Goal: Transaction & Acquisition: Purchase product/service

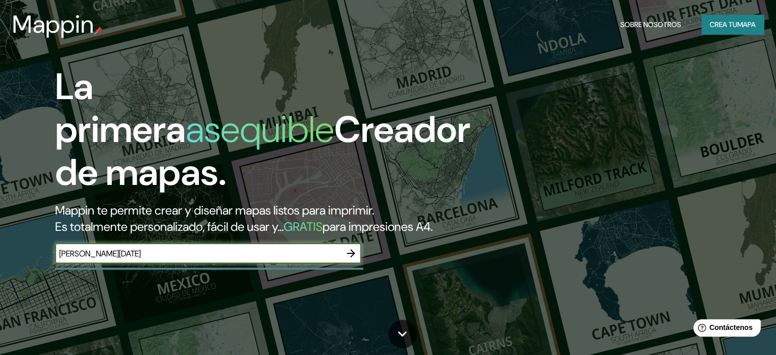
type input "[PERSON_NAME][DATE]"
click at [349, 259] on icon "button" at bounding box center [351, 253] width 12 height 12
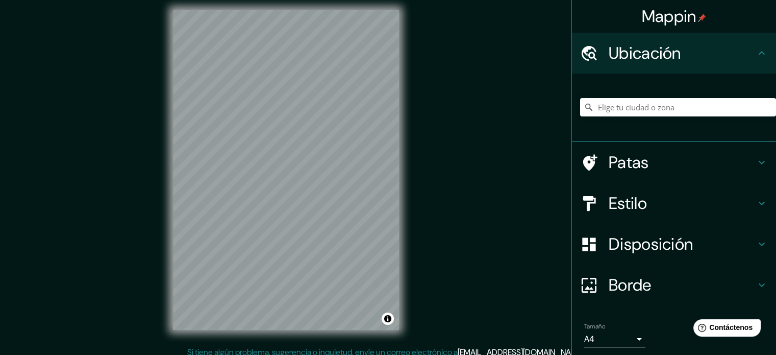
scroll to position [13, 0]
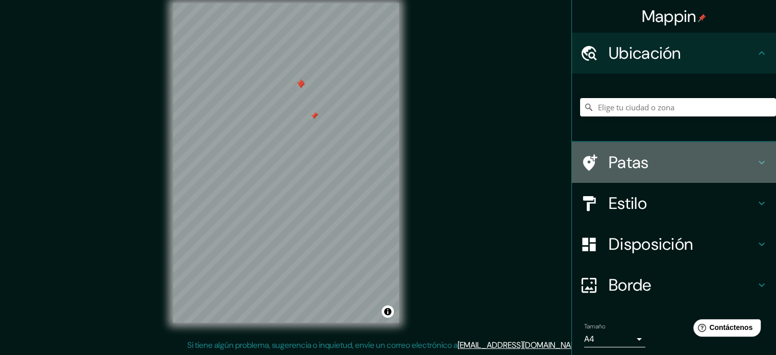
click at [759, 161] on icon at bounding box center [762, 163] width 6 height 4
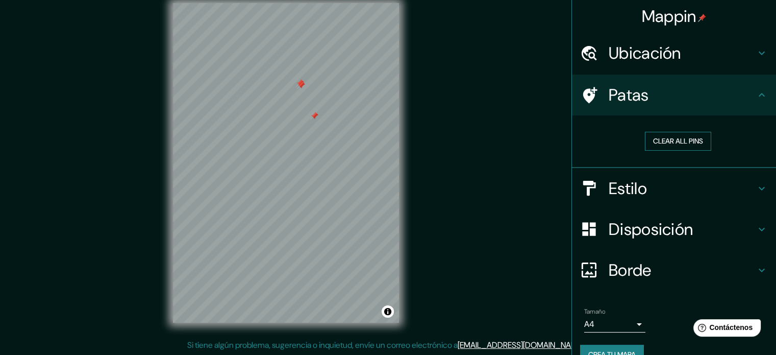
click at [648, 143] on button "Clear all pins" at bounding box center [678, 141] width 66 height 19
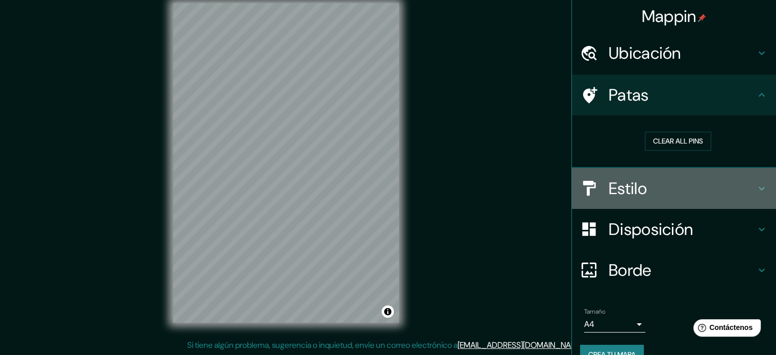
click at [752, 195] on div "Estilo" at bounding box center [674, 188] width 204 height 41
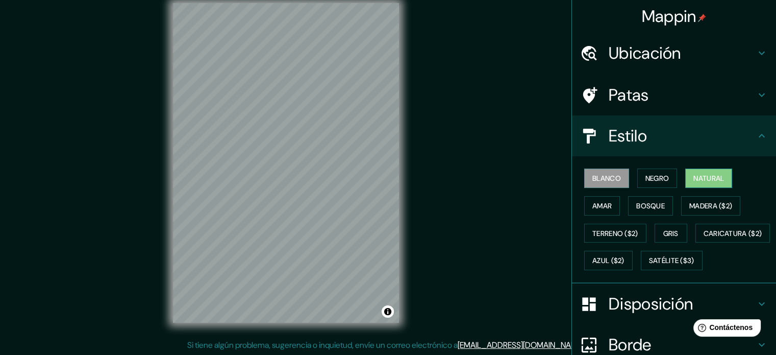
click at [710, 180] on font "Natural" at bounding box center [709, 178] width 31 height 9
click at [671, 233] on font "Gris" at bounding box center [670, 233] width 15 height 9
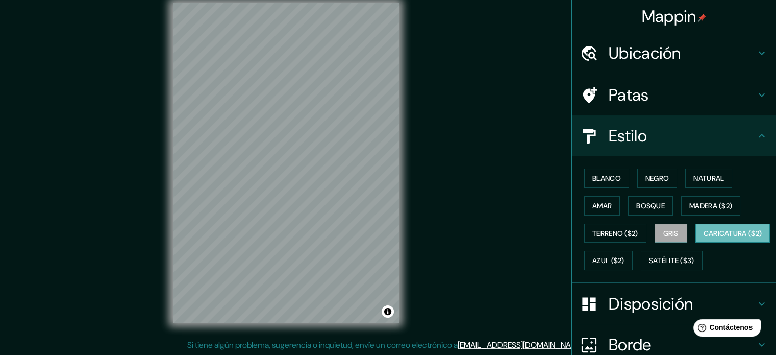
click at [704, 238] on font "Caricatura ($2)" at bounding box center [733, 233] width 59 height 9
click at [649, 267] on font "Satélite ($3)" at bounding box center [671, 260] width 45 height 13
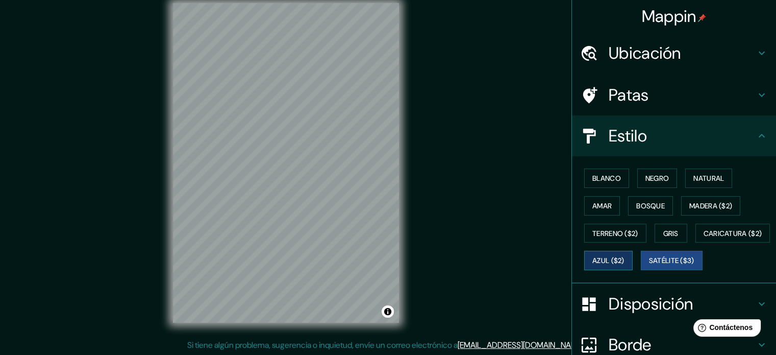
click at [633, 265] on button "Azul ($2)" at bounding box center [608, 260] width 48 height 19
click at [612, 201] on button "Amar" at bounding box center [602, 205] width 36 height 19
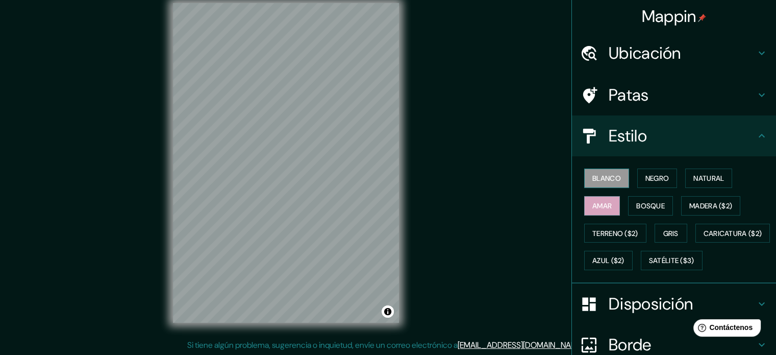
click at [602, 174] on font "Blanco" at bounding box center [606, 178] width 29 height 9
click at [655, 180] on font "Negro" at bounding box center [658, 178] width 24 height 9
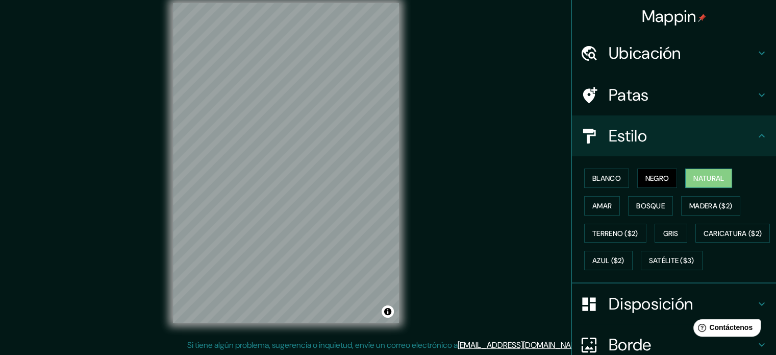
click at [703, 176] on font "Natural" at bounding box center [709, 178] width 31 height 9
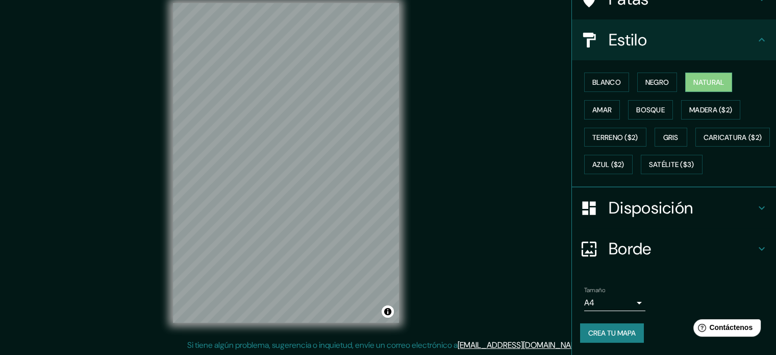
scroll to position [120, 0]
click at [638, 221] on div "Disposición" at bounding box center [674, 207] width 204 height 41
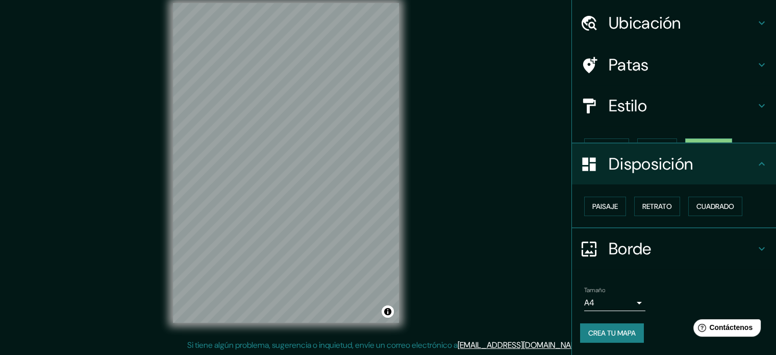
scroll to position [12, 0]
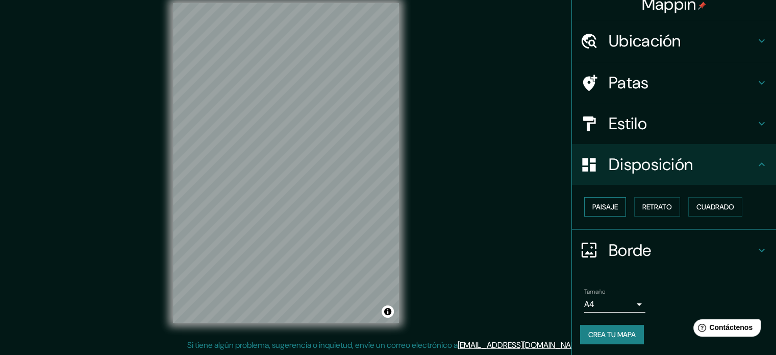
click at [609, 210] on font "Paisaje" at bounding box center [605, 206] width 26 height 9
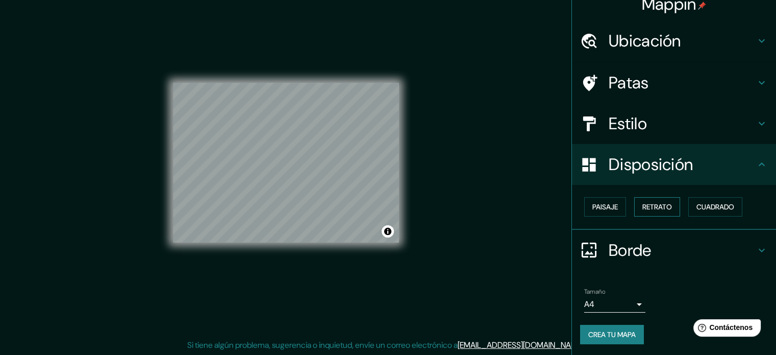
click at [643, 207] on font "Retrato" at bounding box center [658, 206] width 30 height 9
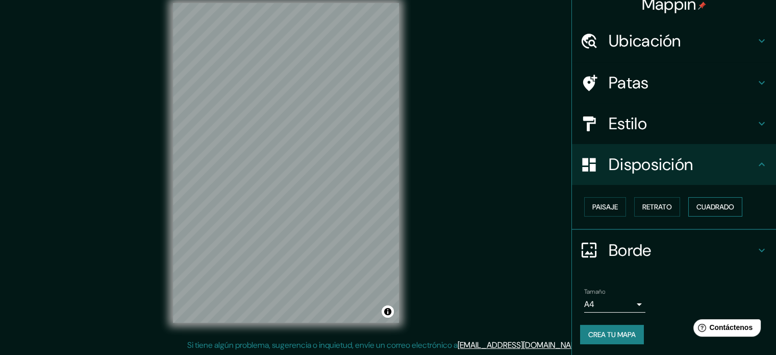
click at [707, 206] on font "Cuadrado" at bounding box center [716, 206] width 38 height 9
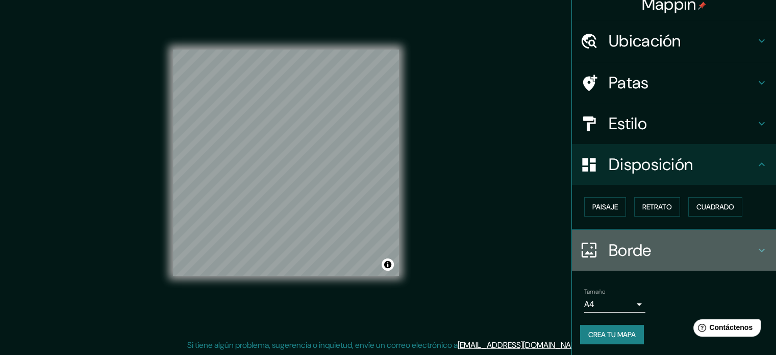
click at [635, 249] on font "Borde" at bounding box center [630, 249] width 43 height 21
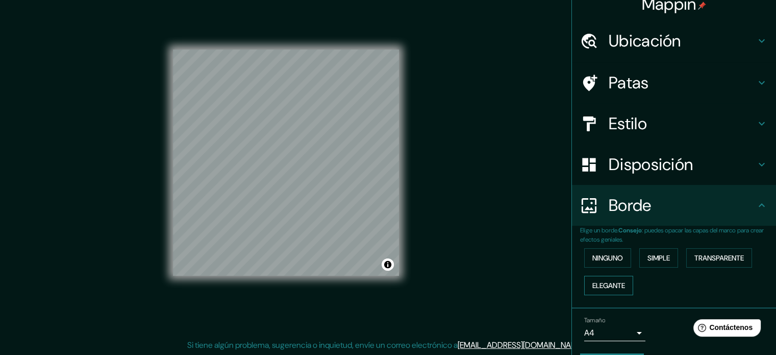
click at [615, 286] on font "Elegante" at bounding box center [608, 285] width 33 height 9
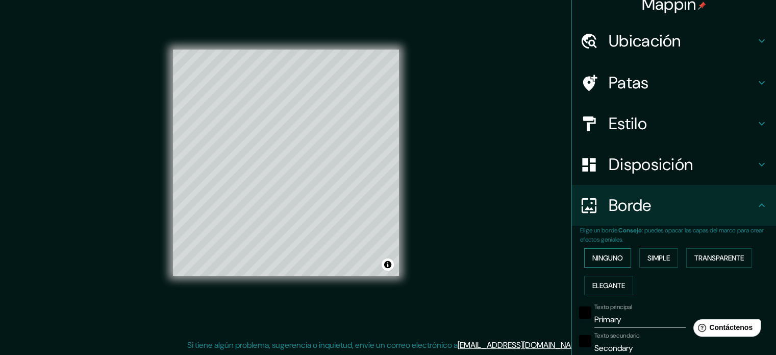
click at [619, 257] on button "Ninguno" at bounding box center [607, 257] width 47 height 19
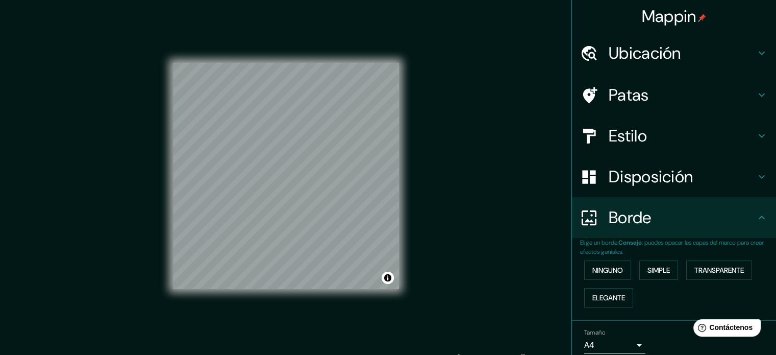
scroll to position [0, 0]
click at [631, 96] on font "Patas" at bounding box center [629, 94] width 40 height 21
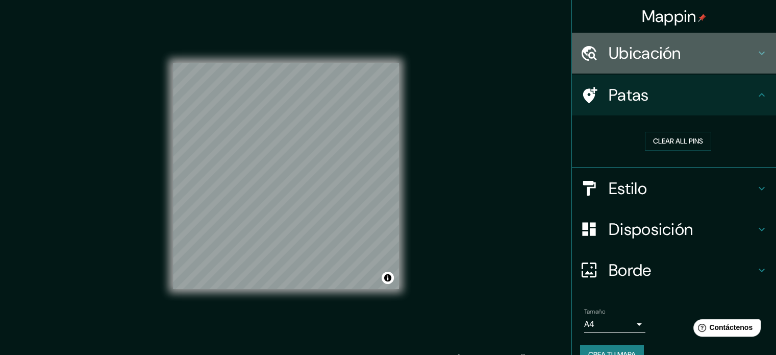
click at [672, 50] on font "Ubicación" at bounding box center [645, 52] width 72 height 21
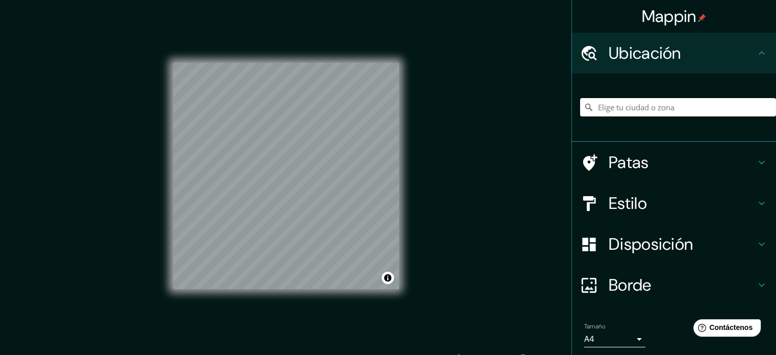
click at [648, 108] on input "Elige tu ciudad o zona" at bounding box center [678, 107] width 196 height 18
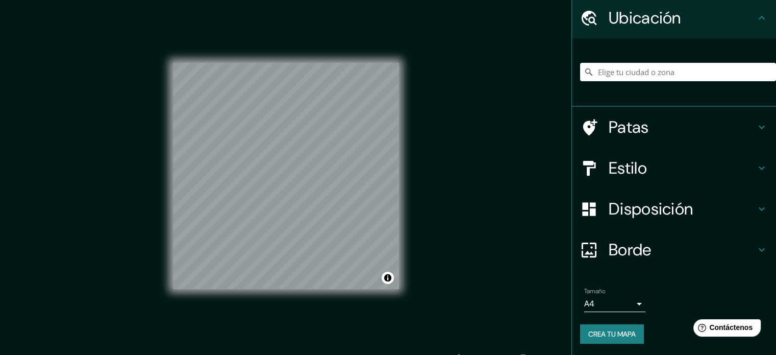
click at [631, 242] on font "Borde" at bounding box center [630, 249] width 43 height 21
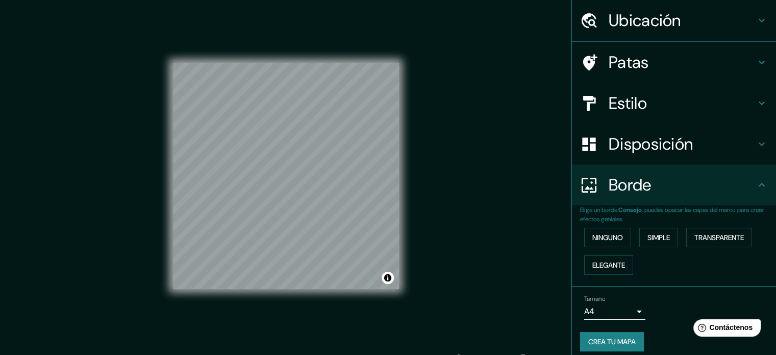
scroll to position [35, 0]
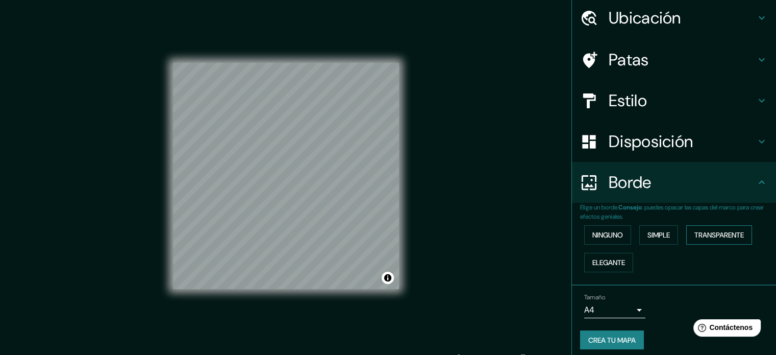
click at [719, 234] on font "Transparente" at bounding box center [720, 234] width 50 height 9
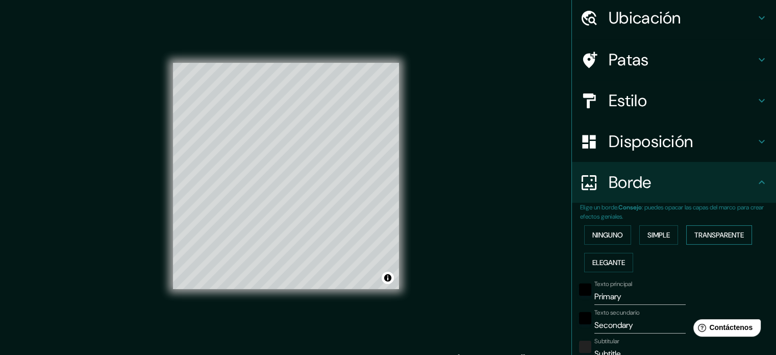
click at [719, 234] on font "Transparente" at bounding box center [720, 234] width 50 height 9
type input "213"
type input "35"
click at [606, 235] on font "Ninguno" at bounding box center [607, 234] width 31 height 9
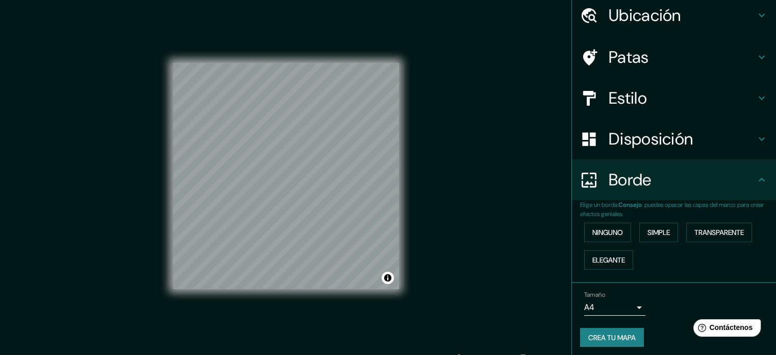
scroll to position [41, 0]
